Goal: Information Seeking & Learning: Find specific fact

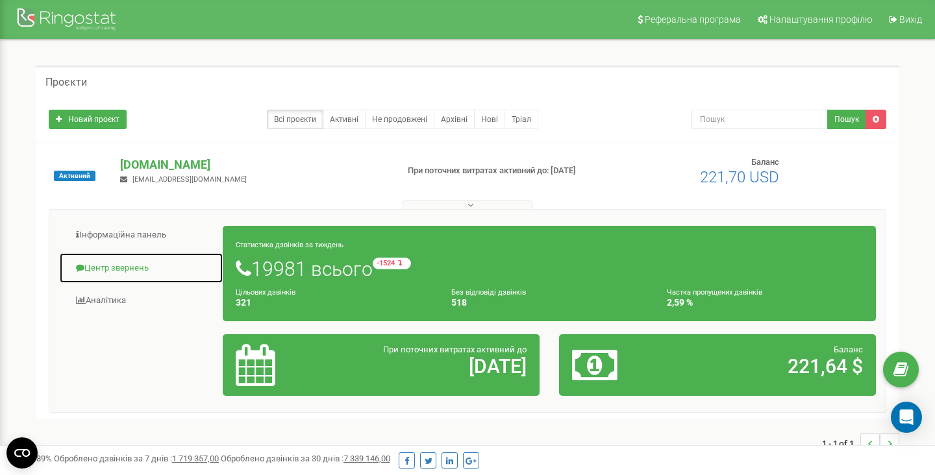
click at [131, 269] on link "Центр звернень" at bounding box center [141, 269] width 164 height 32
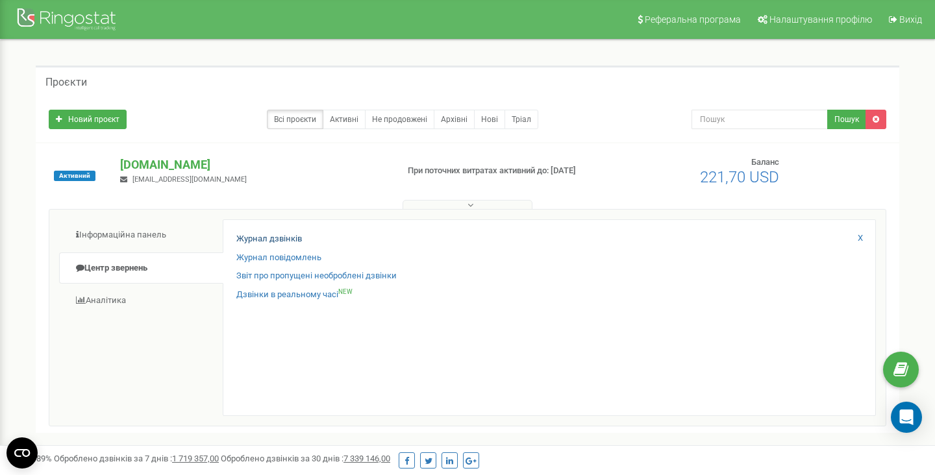
click at [260, 240] on link "Журнал дзвінків" at bounding box center [269, 239] width 66 height 12
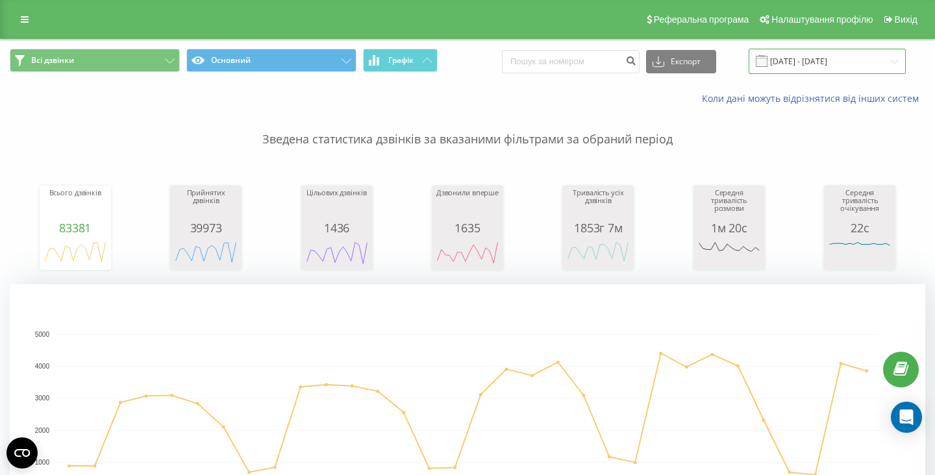
click at [836, 68] on input "[DATE] - [DATE]" at bounding box center [827, 61] width 157 height 25
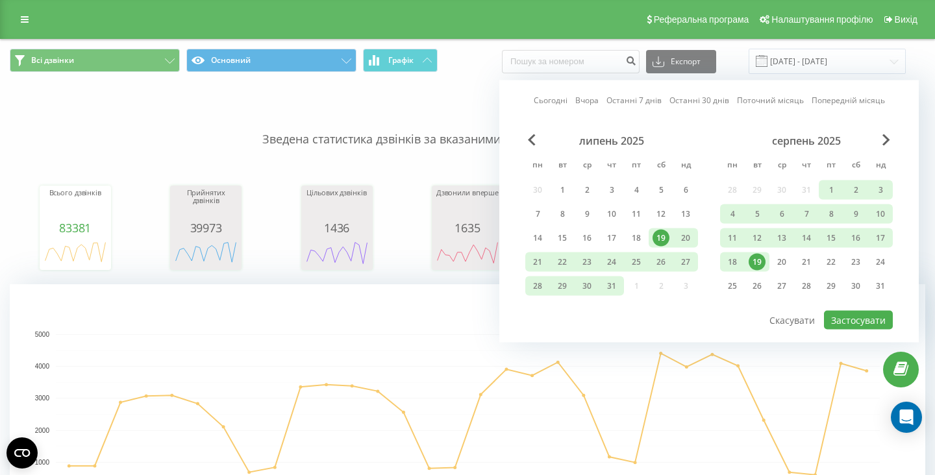
click at [564, 105] on link "Сьогодні" at bounding box center [551, 100] width 34 height 12
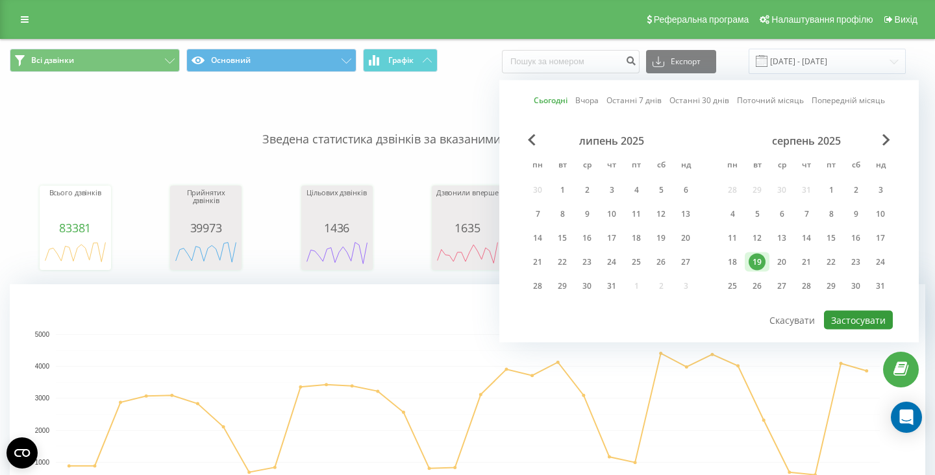
click at [841, 319] on button "Застосувати" at bounding box center [858, 320] width 69 height 19
type input "[DATE] - [DATE]"
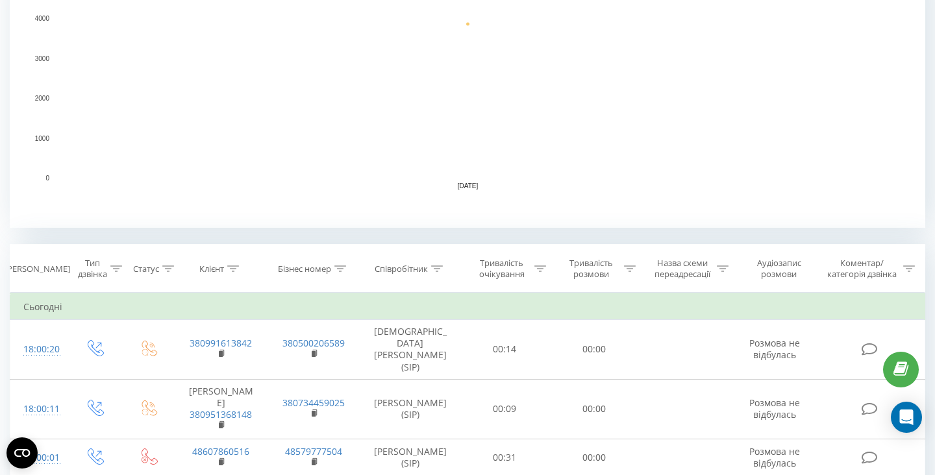
scroll to position [322, 0]
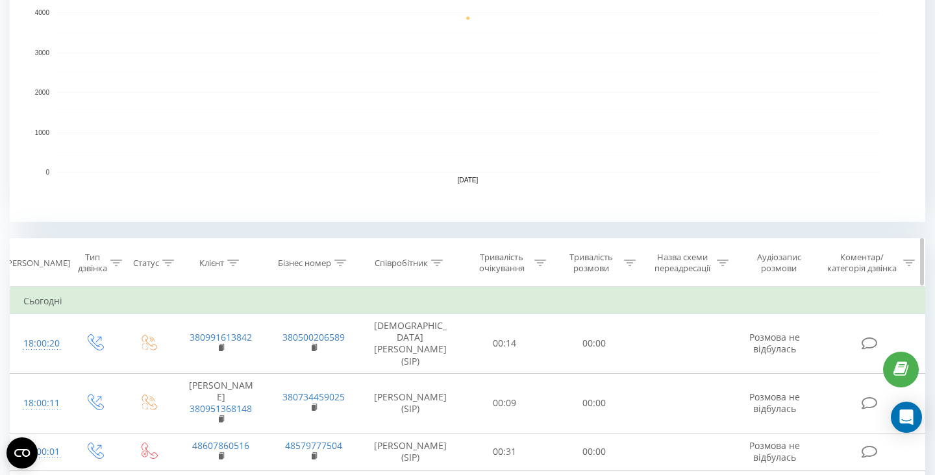
click at [440, 264] on icon at bounding box center [437, 263] width 12 height 6
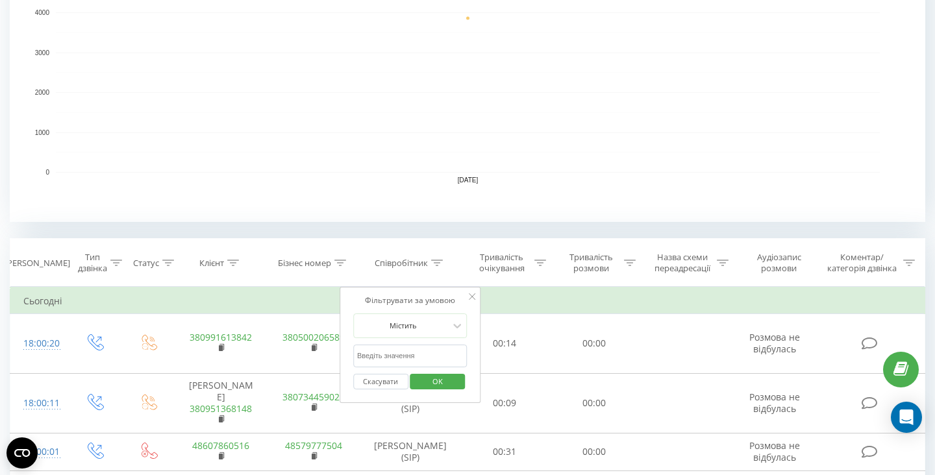
click at [412, 355] on input "text" at bounding box center [410, 356] width 114 height 23
type input "неплях"
click at [436, 381] on span "OK" at bounding box center [437, 381] width 36 height 20
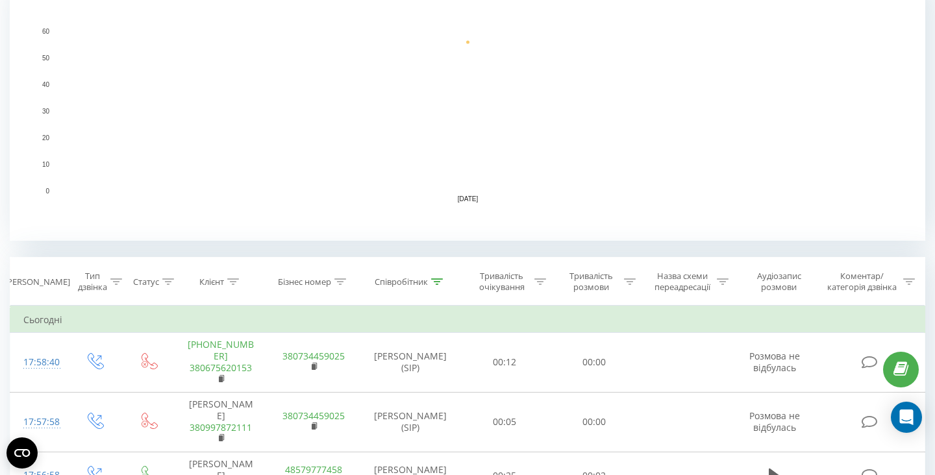
scroll to position [323, 0]
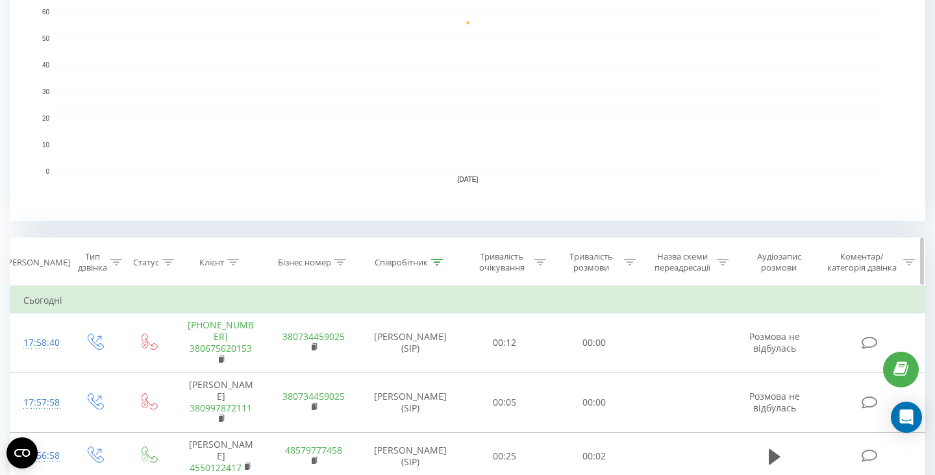
click at [627, 260] on icon at bounding box center [630, 262] width 12 height 6
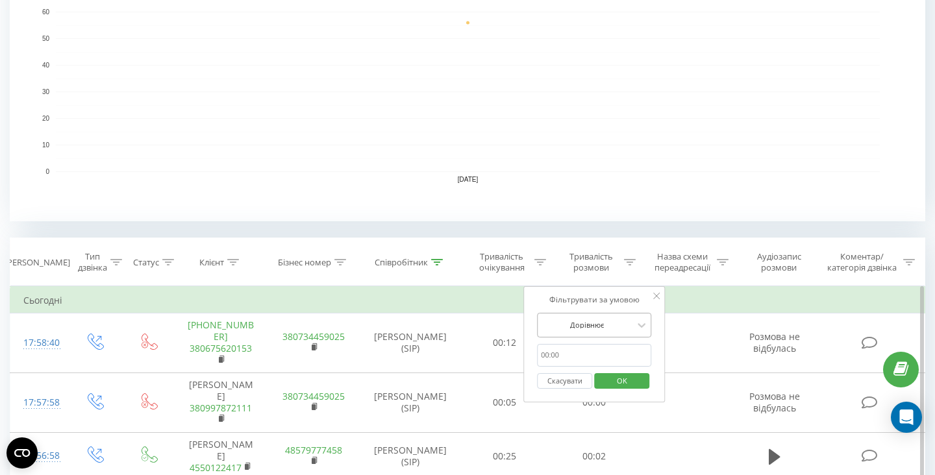
click at [629, 332] on div "Дорівнює" at bounding box center [587, 325] width 95 height 19
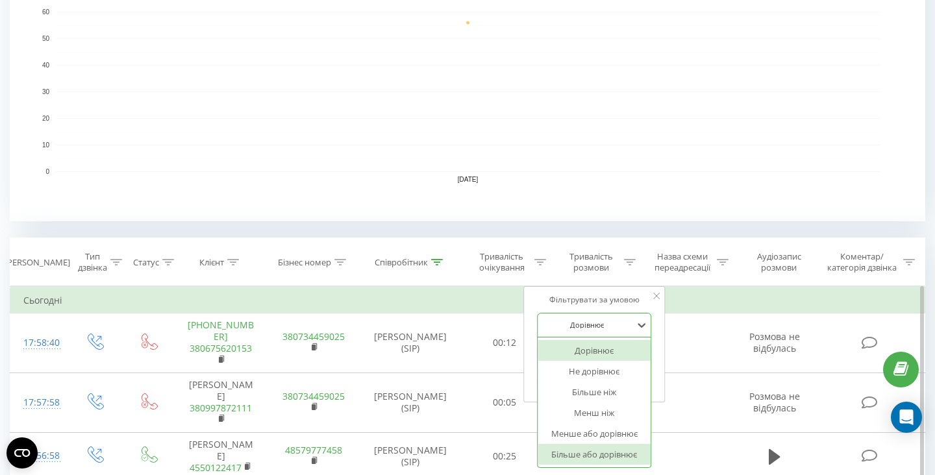
click at [598, 453] on div "Більше або дорівнює" at bounding box center [594, 454] width 113 height 21
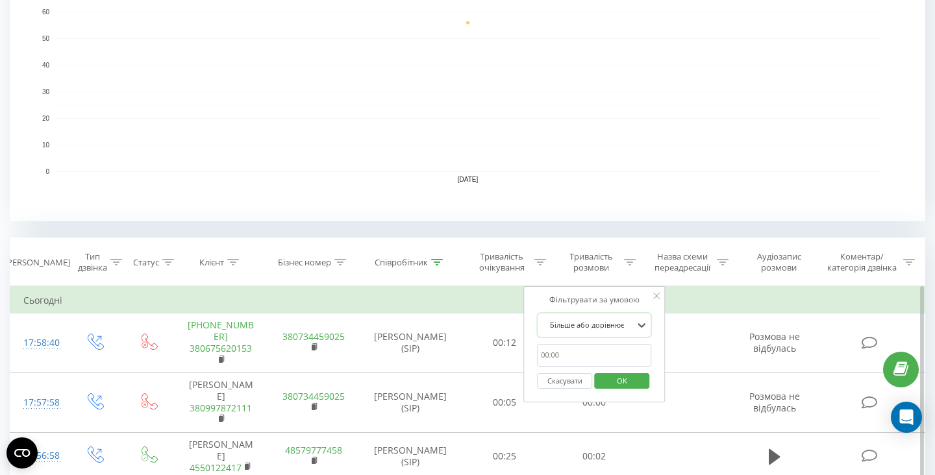
click at [608, 354] on input "text" at bounding box center [594, 355] width 114 height 23
type input "00:30"
click at [630, 379] on span "OK" at bounding box center [622, 381] width 36 height 20
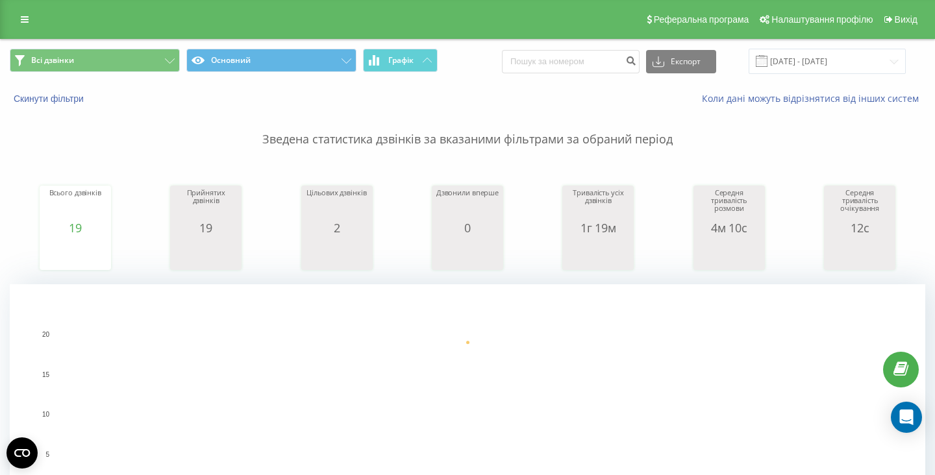
scroll to position [14, 0]
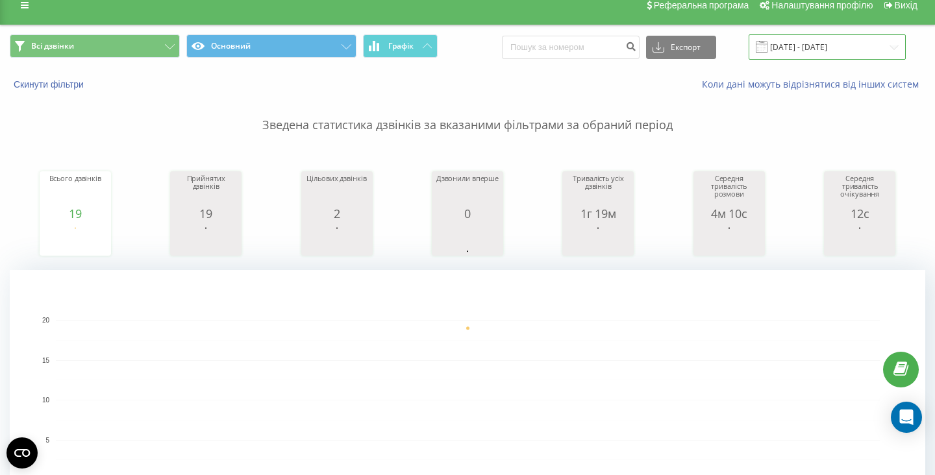
click at [847, 45] on input "[DATE] - [DATE]" at bounding box center [827, 46] width 157 height 25
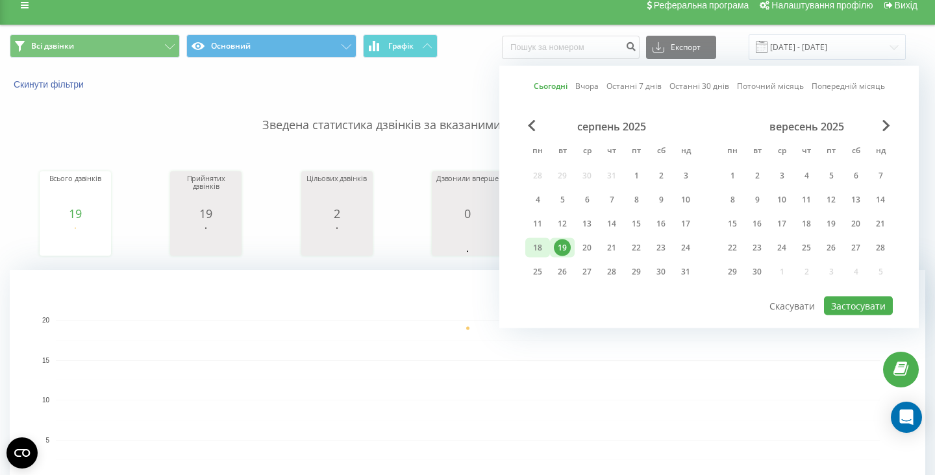
click at [541, 249] on div "18" at bounding box center [537, 248] width 17 height 17
click at [562, 254] on div "19" at bounding box center [562, 248] width 17 height 17
click at [849, 308] on button "Застосувати" at bounding box center [858, 306] width 69 height 19
type input "[DATE] - [DATE]"
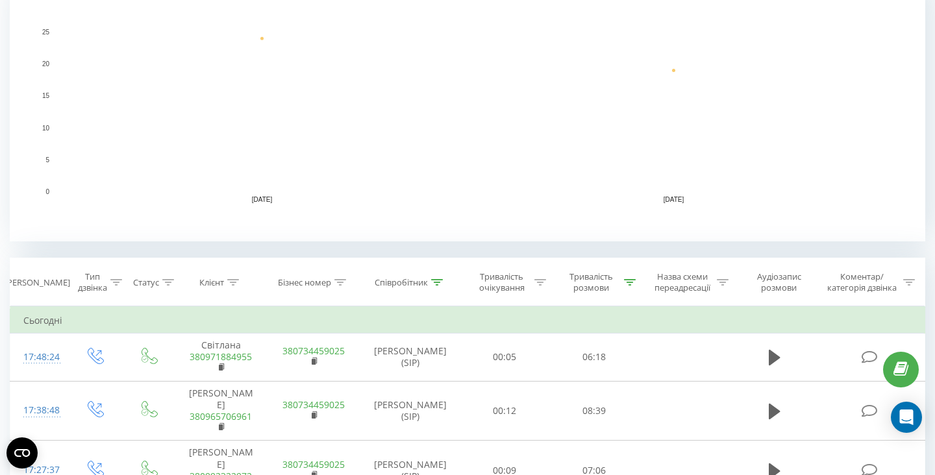
scroll to position [334, 0]
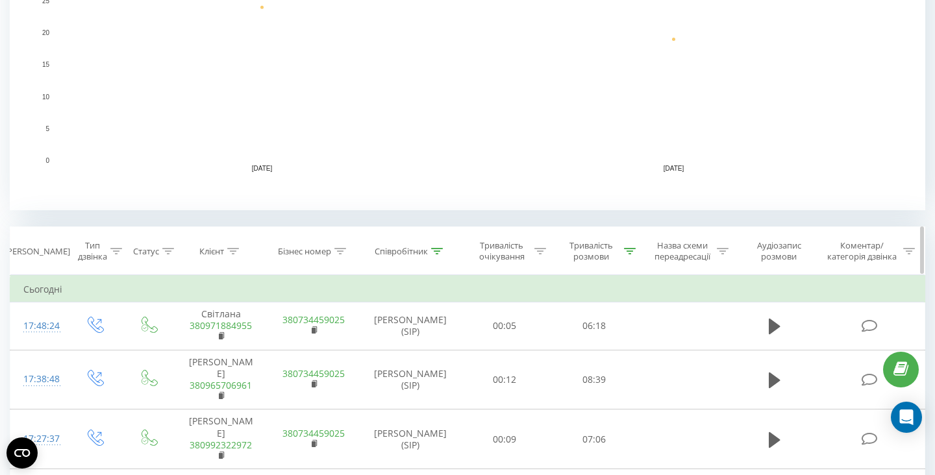
click at [627, 249] on icon at bounding box center [630, 251] width 12 height 6
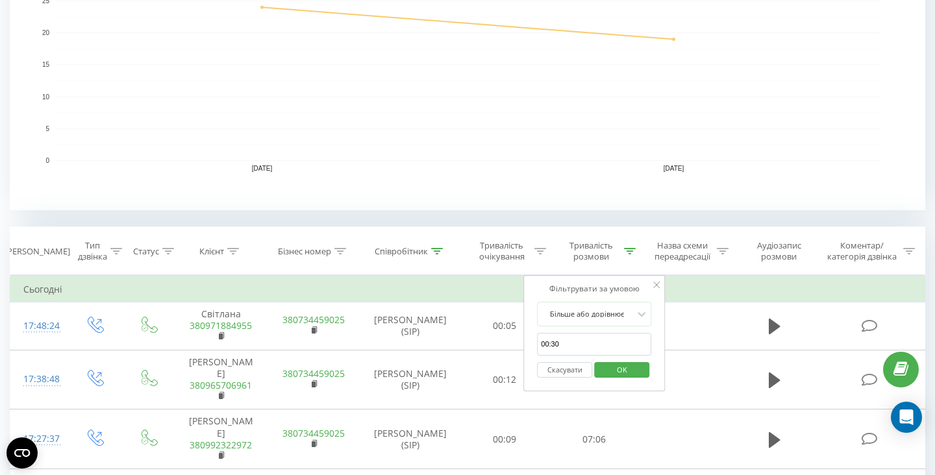
click at [564, 372] on button "Скасувати" at bounding box center [564, 370] width 55 height 16
